Goal: Information Seeking & Learning: Check status

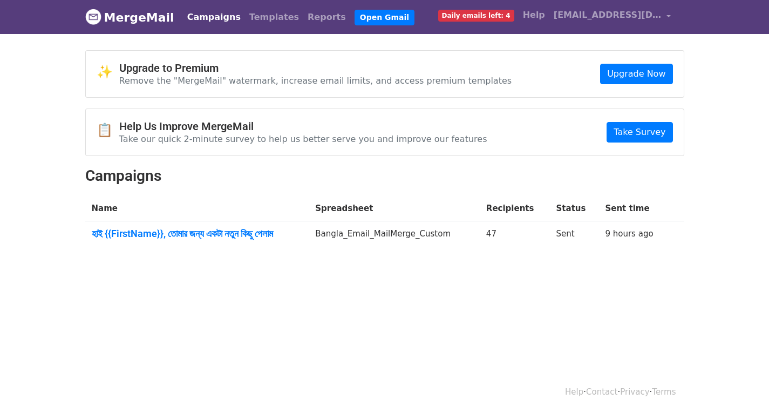
click at [419, 234] on td "Bangla_Email_MailMerge_Custom" at bounding box center [394, 235] width 171 height 29
click at [281, 225] on td "হাই {{FirstName}}, তোমার জন্য একটা নতুন কিছু পেলাম" at bounding box center [197, 235] width 224 height 29
click at [640, 129] on link "Take Survey" at bounding box center [640, 132] width 66 height 21
click at [303, 11] on link "Reports" at bounding box center [326, 17] width 47 height 22
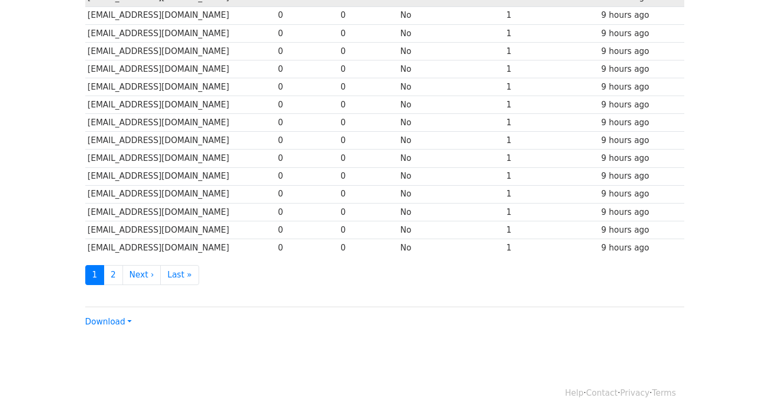
scroll to position [466, 0]
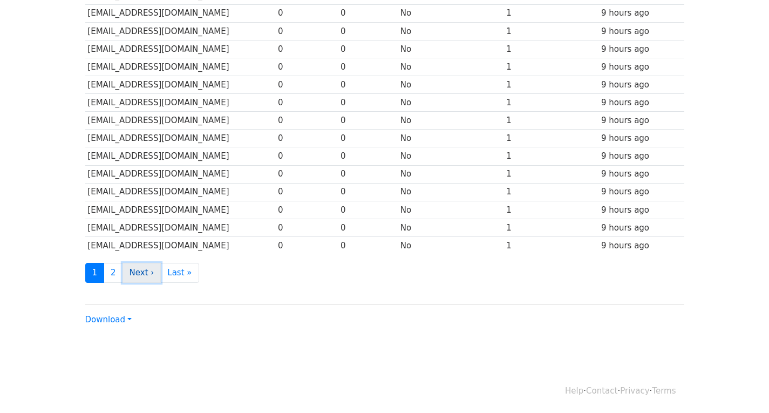
click at [142, 279] on link "Next ›" at bounding box center [142, 273] width 39 height 20
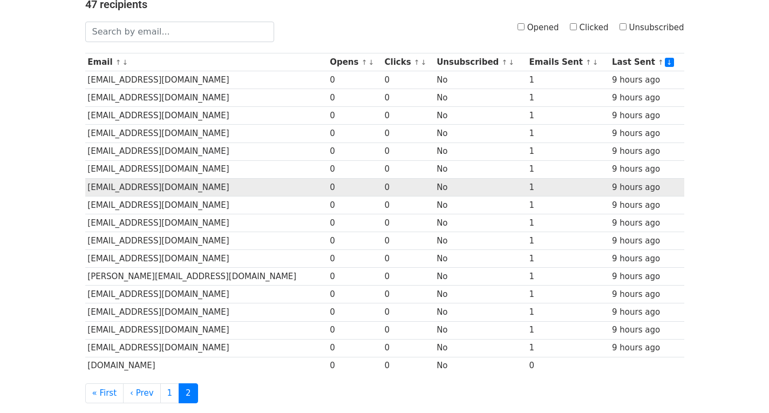
scroll to position [234, 0]
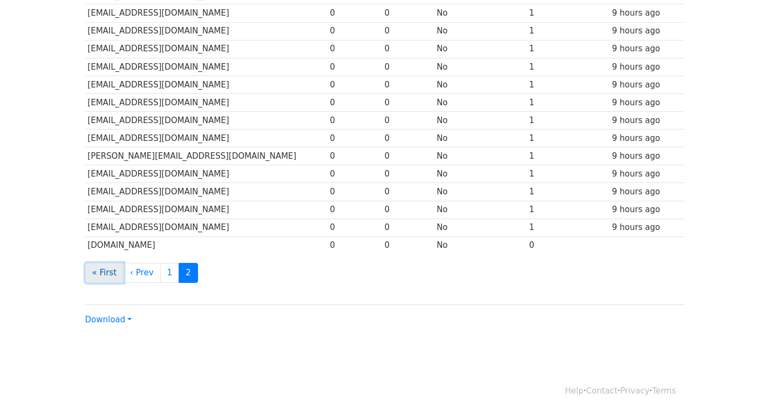
click at [115, 268] on link "« First" at bounding box center [104, 273] width 39 height 20
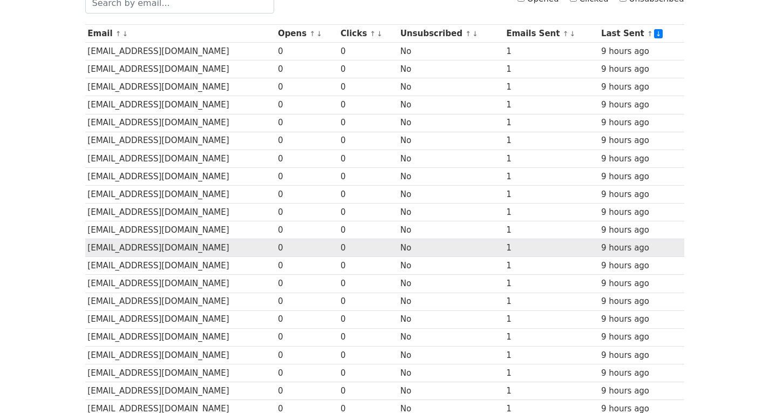
scroll to position [89, 0]
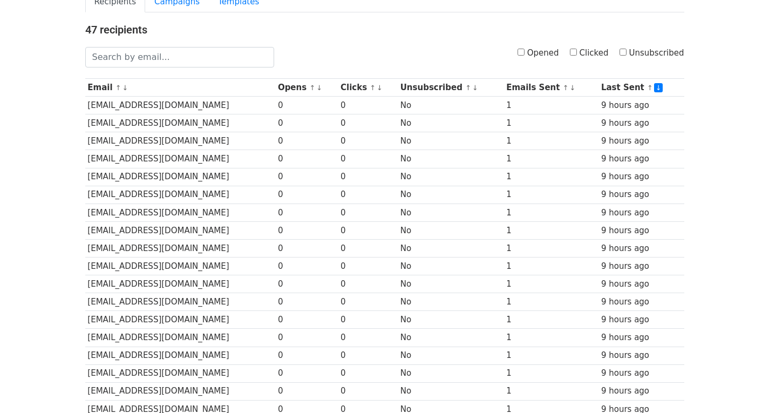
click at [525, 53] on input "Opened" at bounding box center [521, 52] width 7 height 7
checkbox input "true"
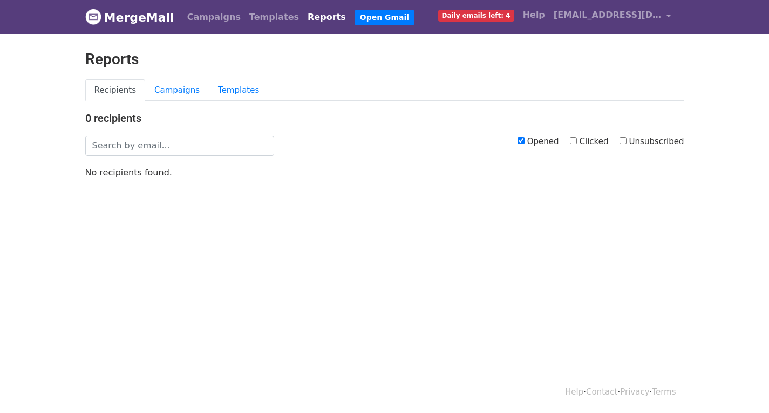
click at [577, 140] on input "Clicked" at bounding box center [573, 140] width 7 height 7
checkbox input "true"
click at [525, 142] on input "Opened" at bounding box center [521, 140] width 7 height 7
checkbox input "false"
click at [168, 86] on link "Campaigns" at bounding box center [177, 90] width 64 height 22
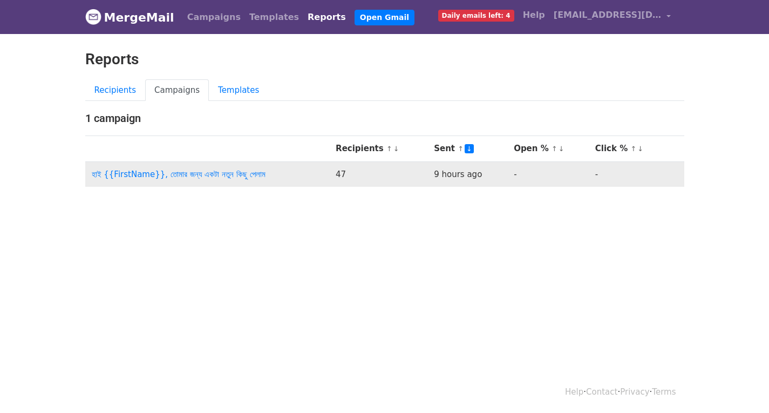
click at [280, 186] on td "হাই {{FirstName}}, তোমার জন্য একটা নতুন কিছু পেলাম" at bounding box center [207, 173] width 245 height 25
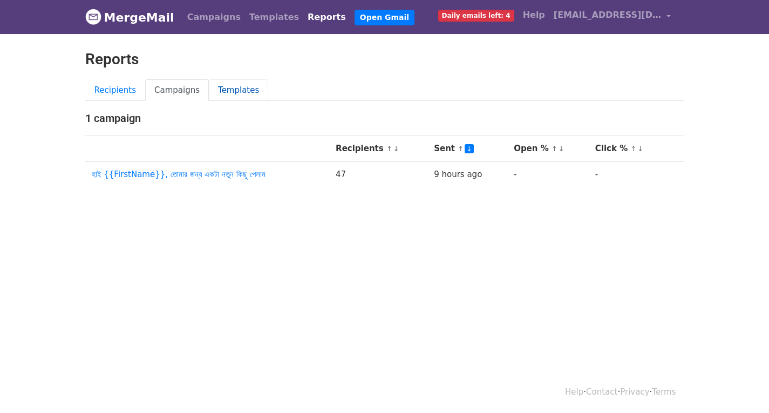
click at [214, 87] on link "Templates" at bounding box center [238, 90] width 59 height 22
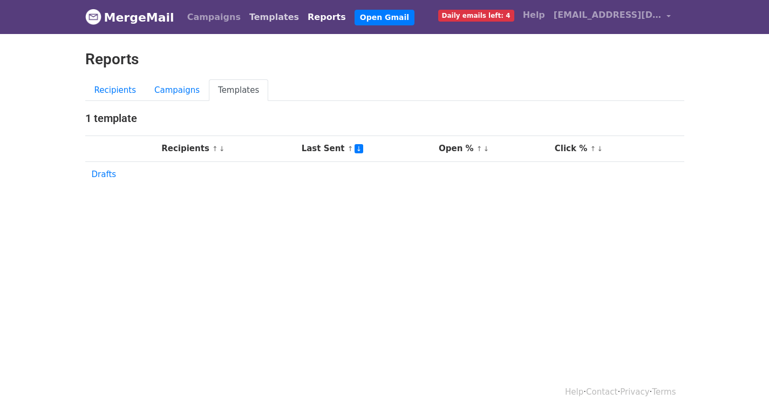
click at [245, 15] on link "Templates" at bounding box center [274, 17] width 58 height 22
click at [196, 18] on link "Campaigns" at bounding box center [214, 17] width 62 height 22
